Goal: Transaction & Acquisition: Purchase product/service

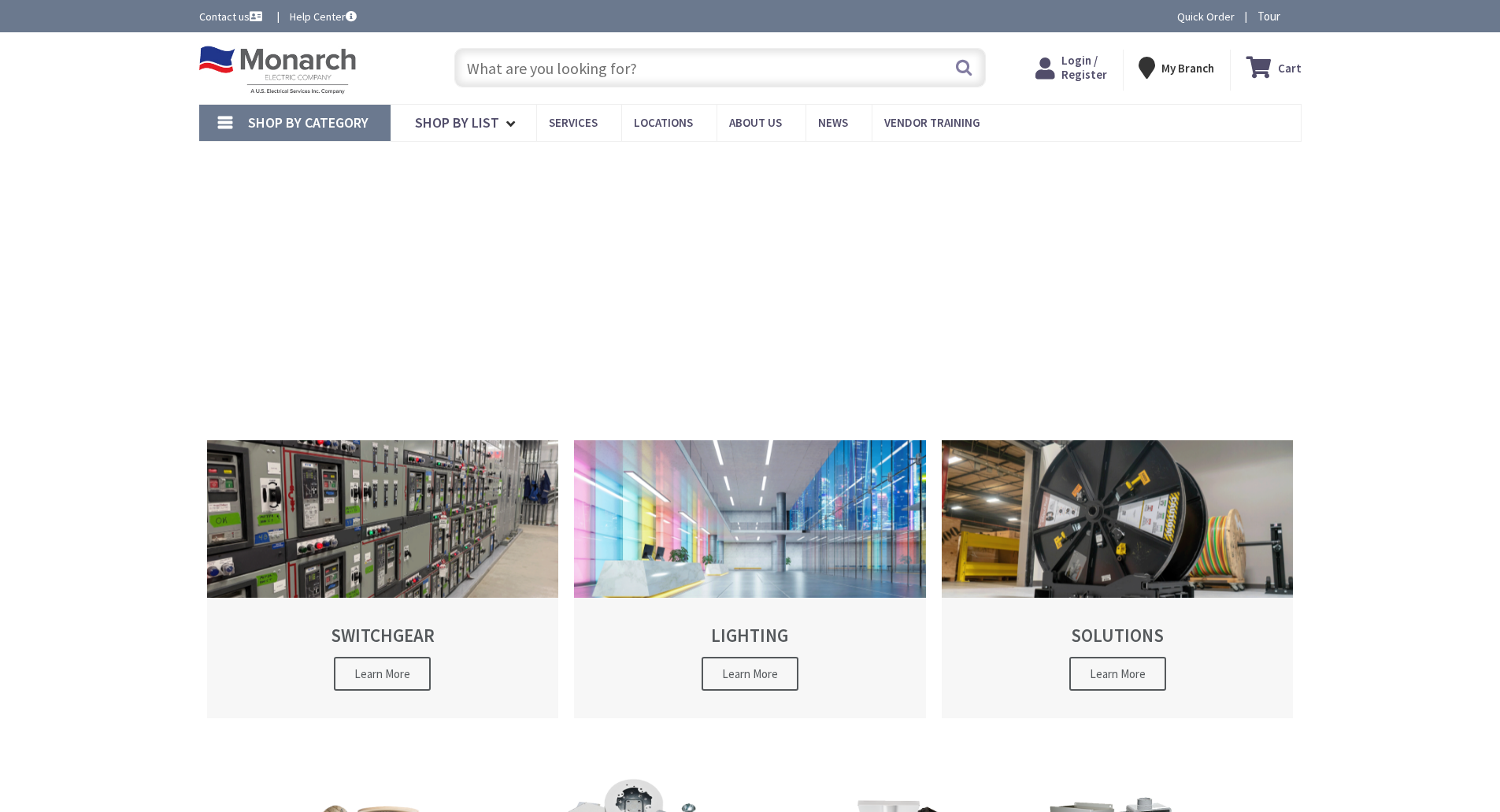
click at [573, 80] on input "text" at bounding box center [719, 68] width 531 height 39
type input "[PERSON_NAME], [GEOGRAPHIC_DATA], [GEOGRAPHIC_DATA]"
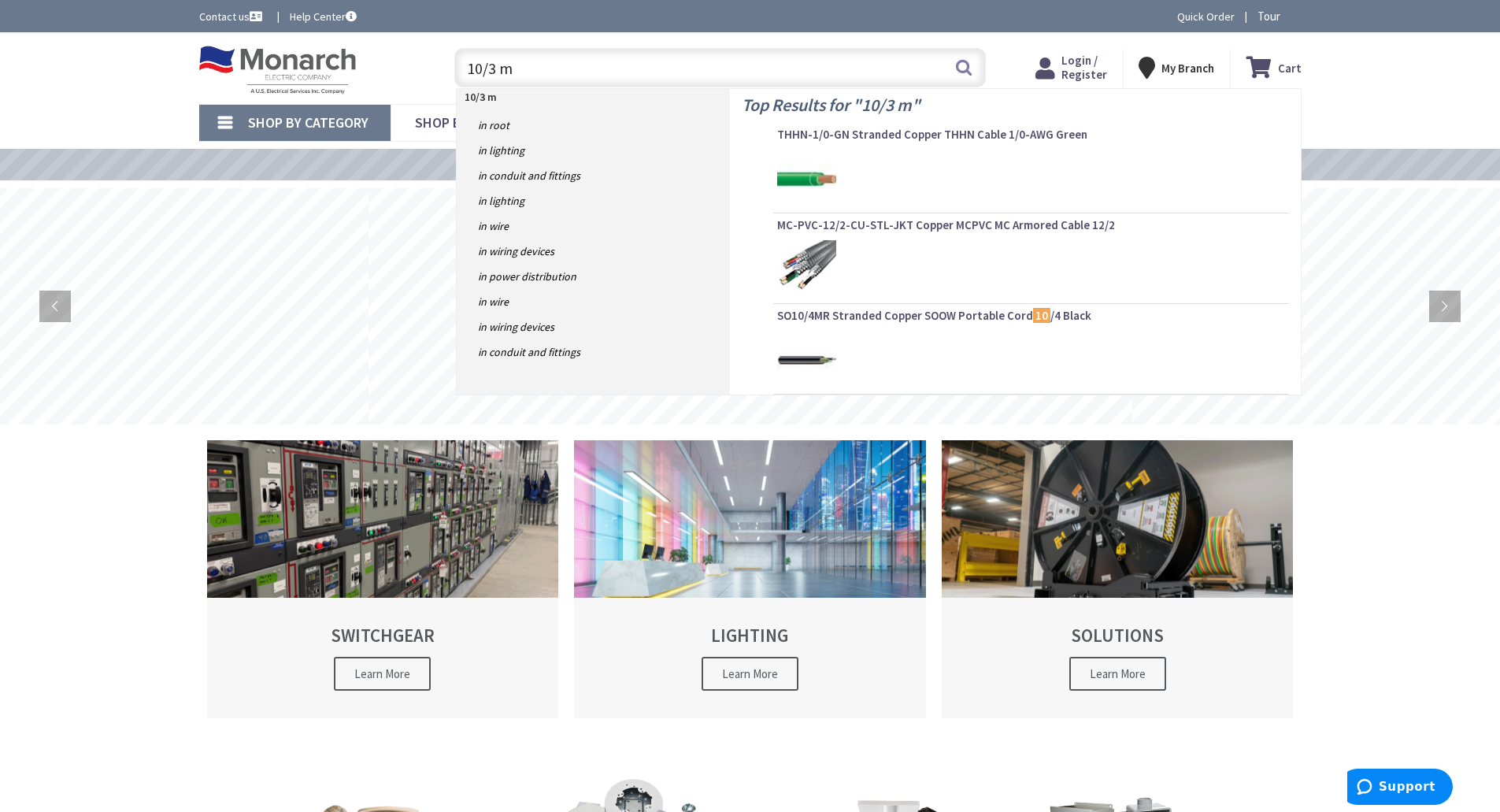
type input "10/3 mc"
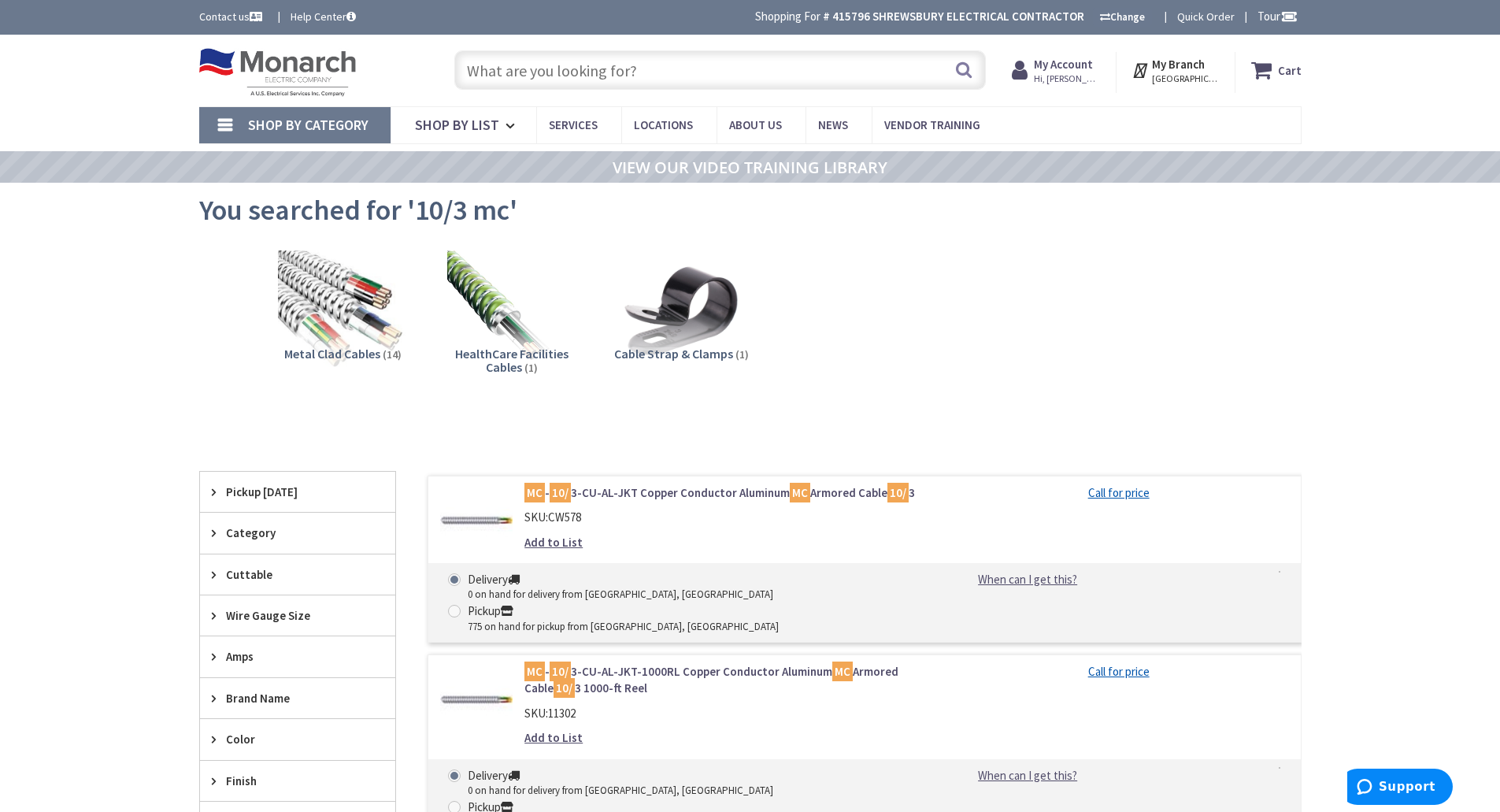
click at [608, 75] on input "text" at bounding box center [719, 70] width 531 height 39
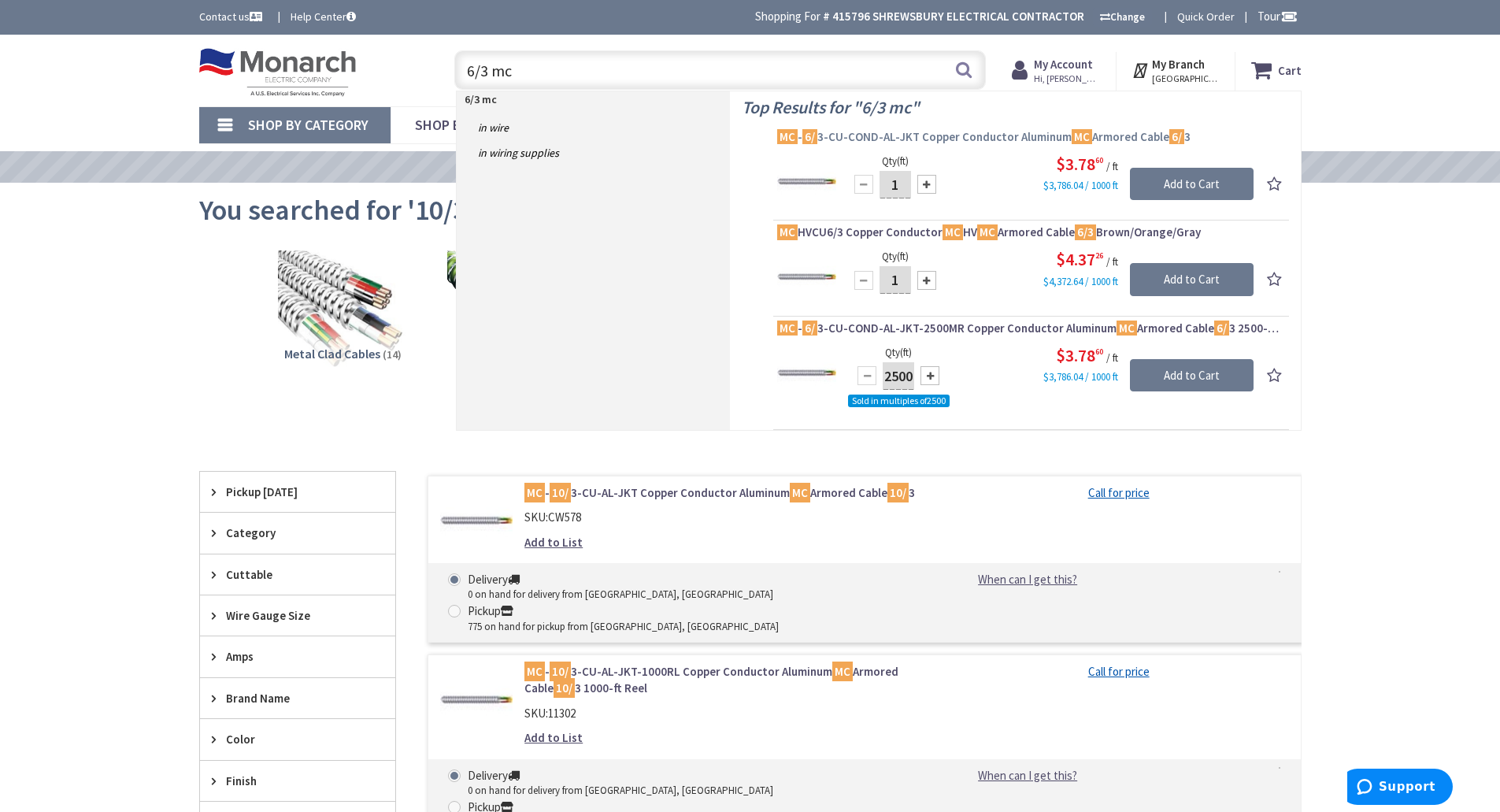
type input "6/3 mc"
click at [881, 143] on span "MC - 6/ 3-CU-COND-AL-JKT Copper Conductor Aluminum MC Armored Cable 6/ 3" at bounding box center [1031, 136] width 508 height 16
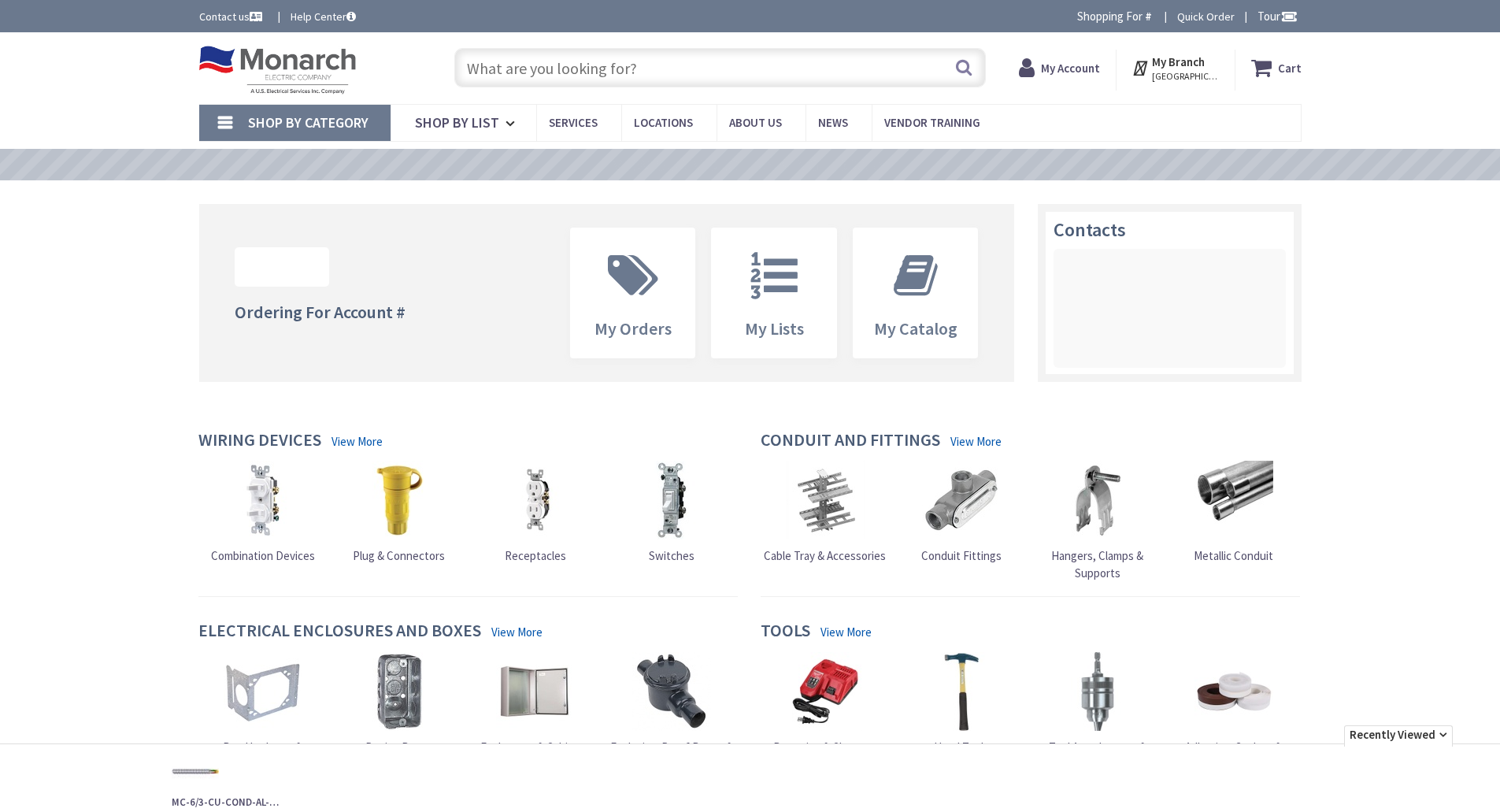
click at [511, 62] on input "text" at bounding box center [719, 68] width 531 height 39
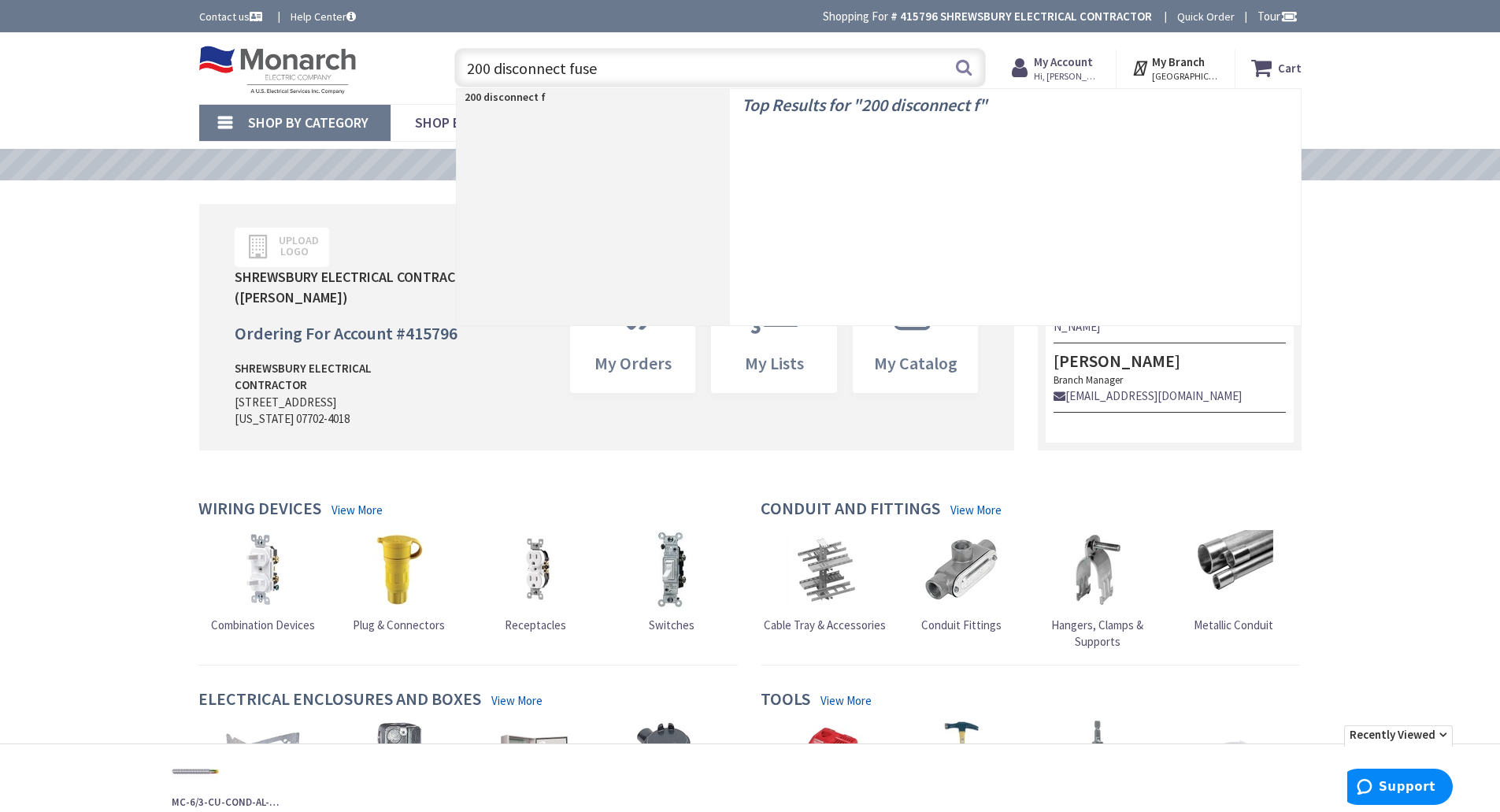
type input "200 disconnect fused"
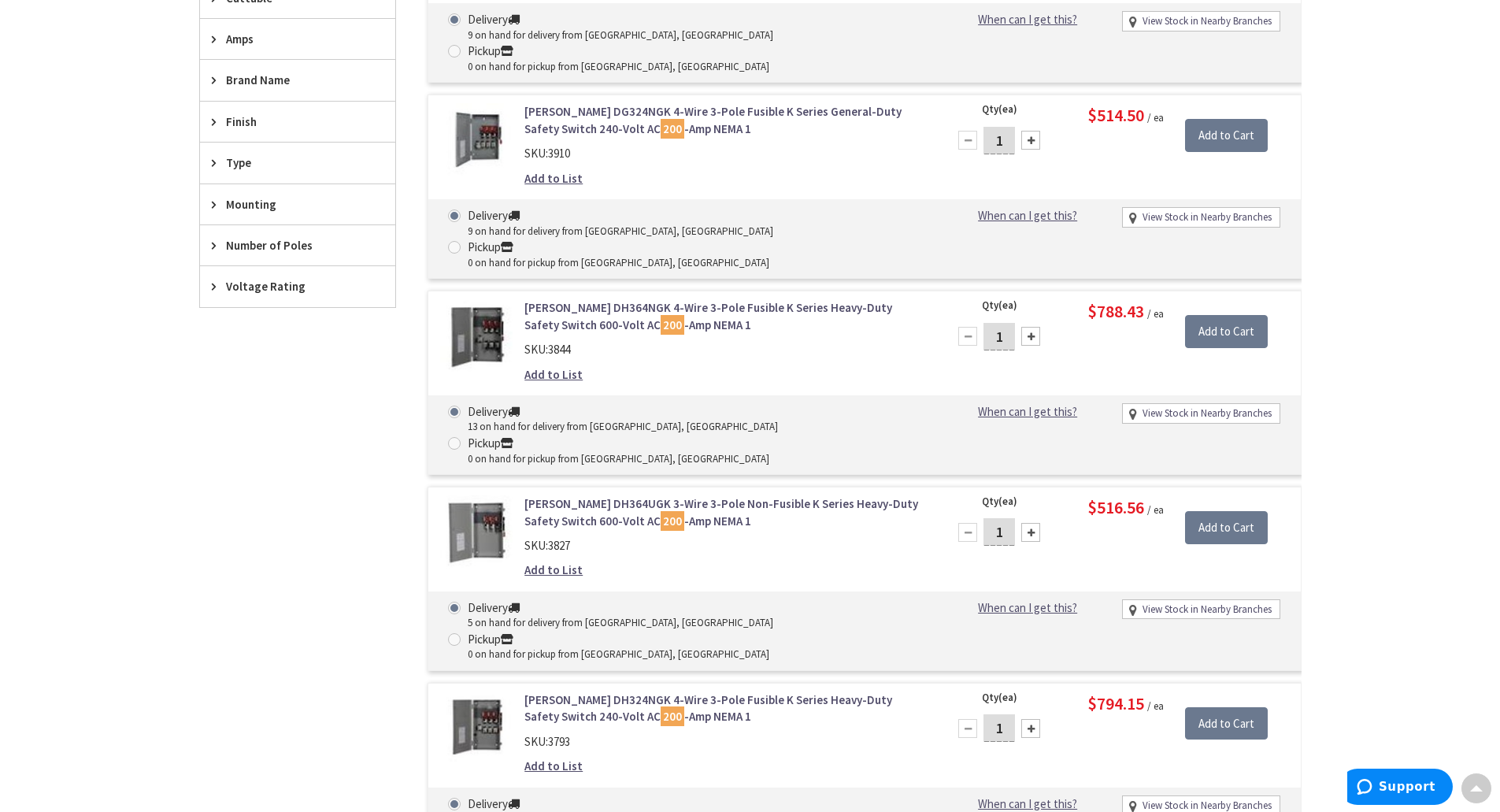
scroll to position [578, 0]
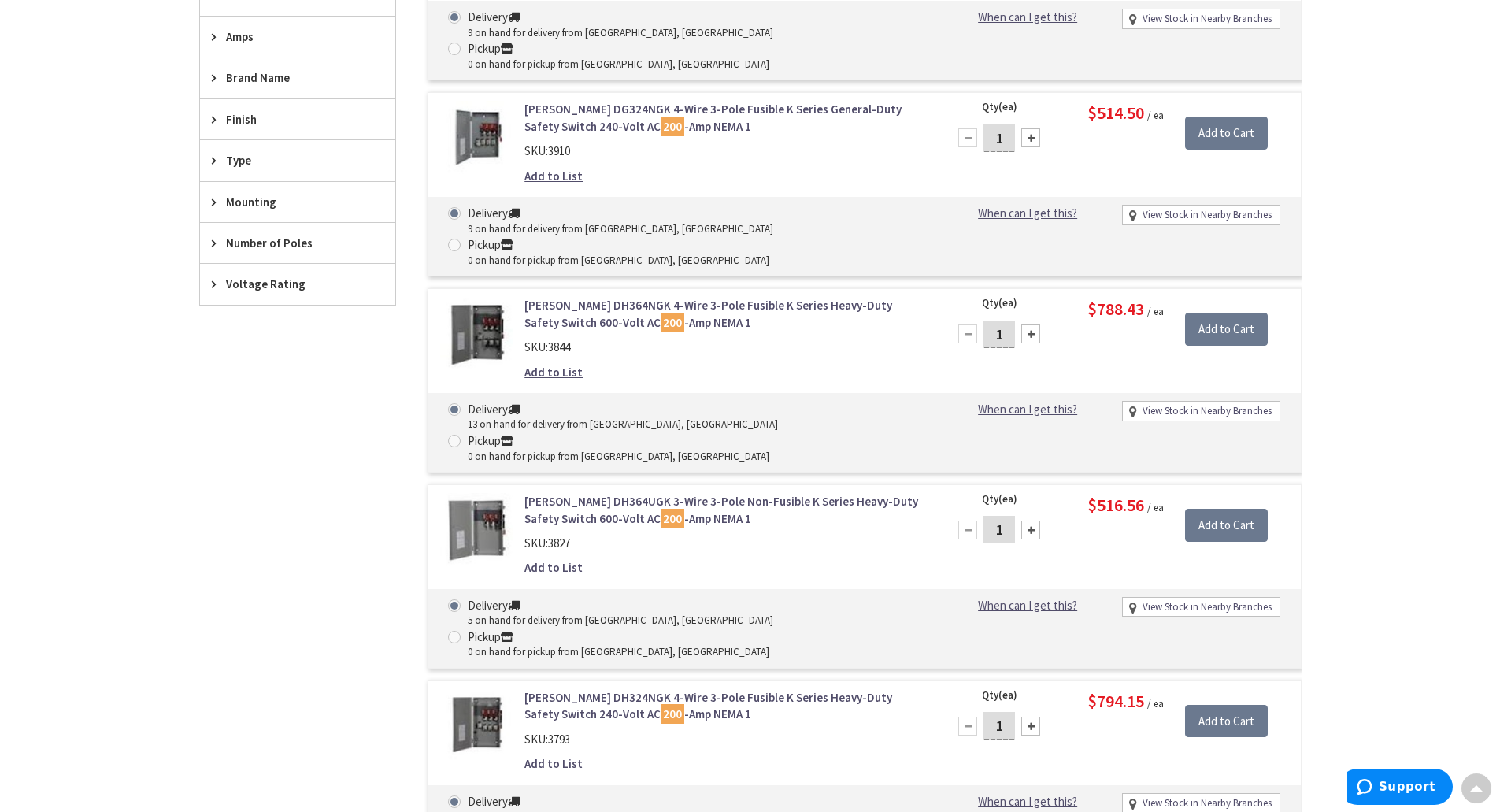
click at [859, 680] on div "[PERSON_NAME] DH324NGK 4-Wire 3-Pole Fusible K Series Heavy-Duty Safety Switch …" at bounding box center [864, 772] width 874 height 184
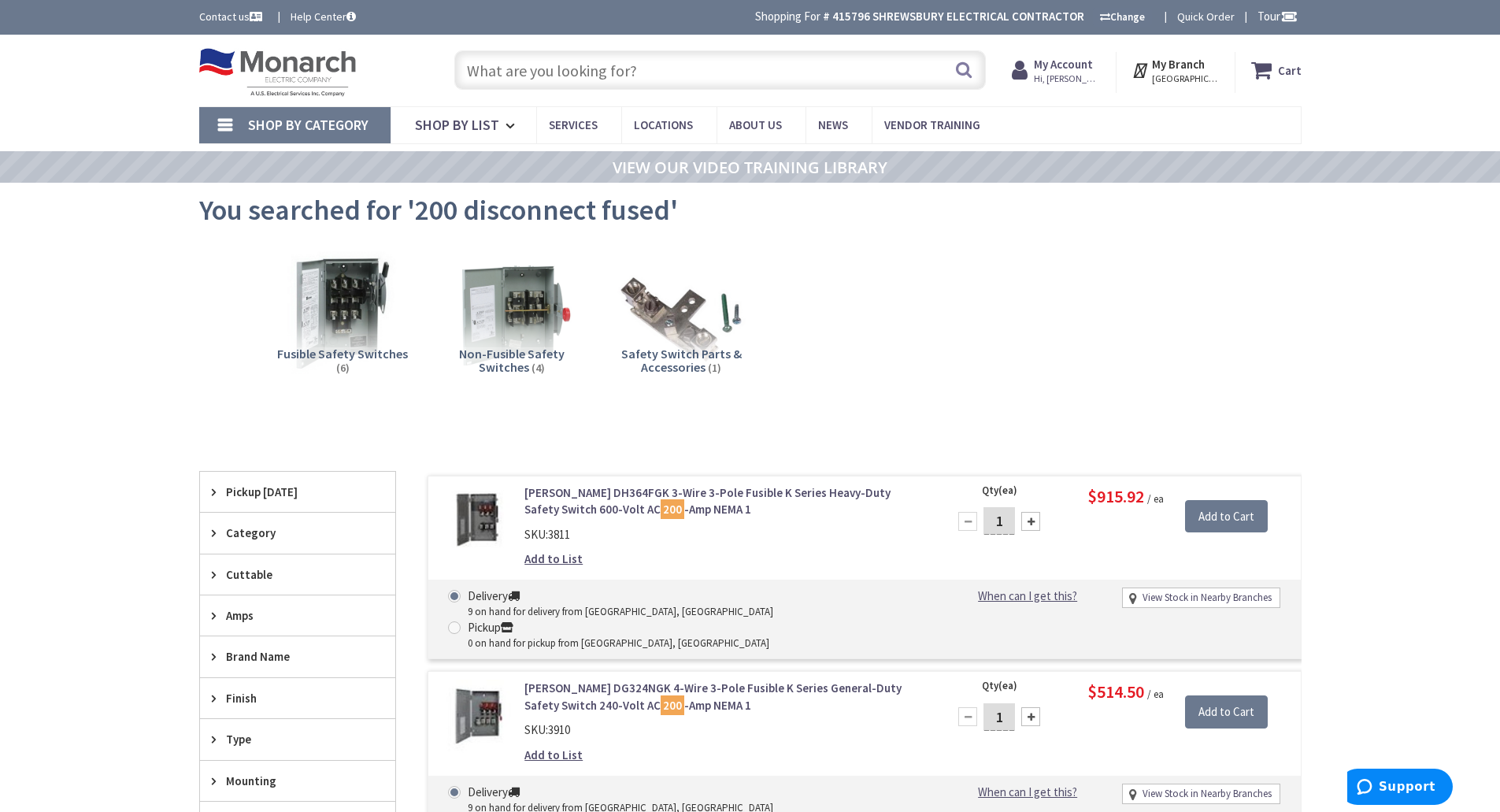
click at [694, 73] on input "text" at bounding box center [719, 70] width 531 height 39
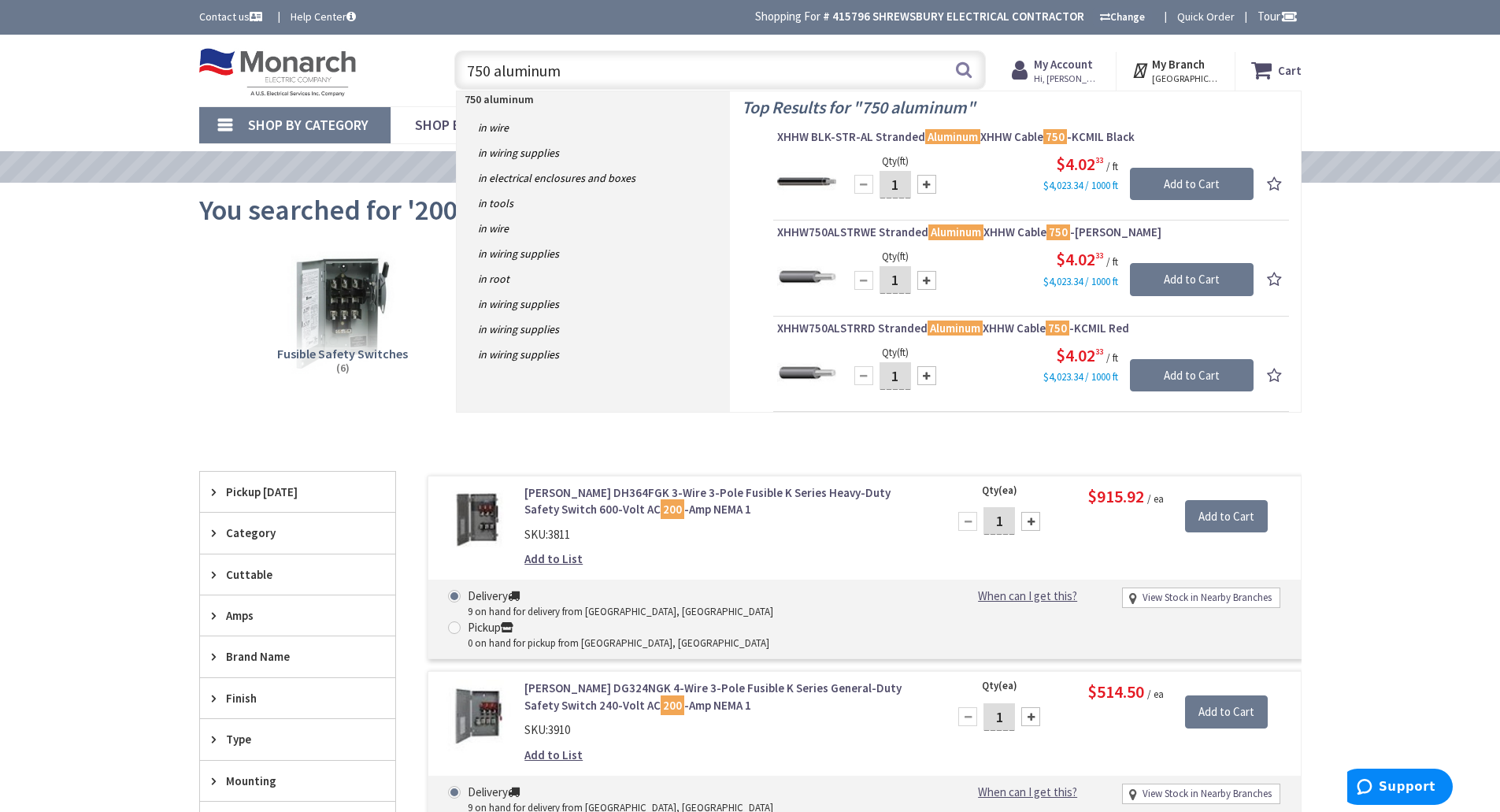
type input "750 aluminum"
